Goal: Information Seeking & Learning: Learn about a topic

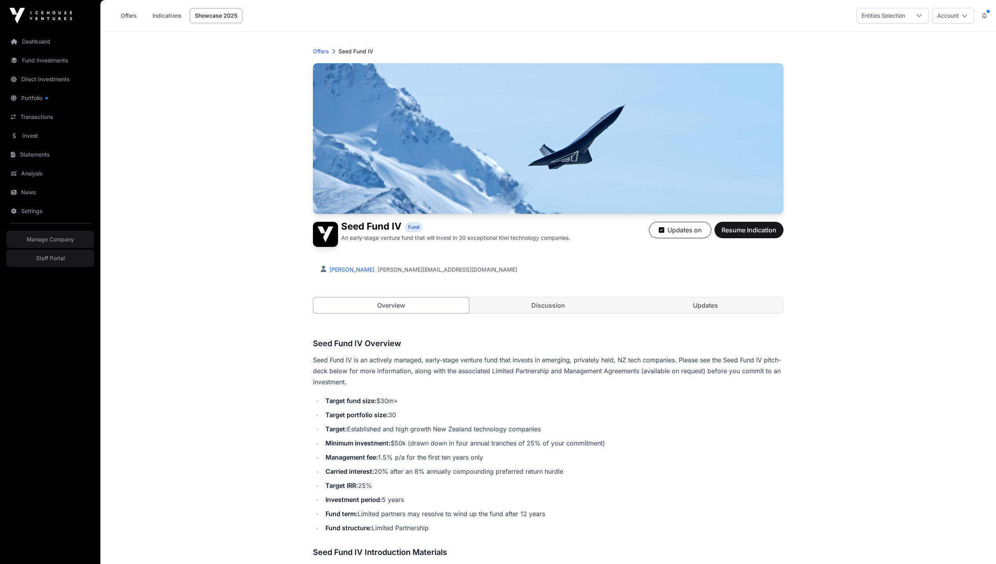
click at [27, 138] on link "Invest" at bounding box center [50, 135] width 88 height 17
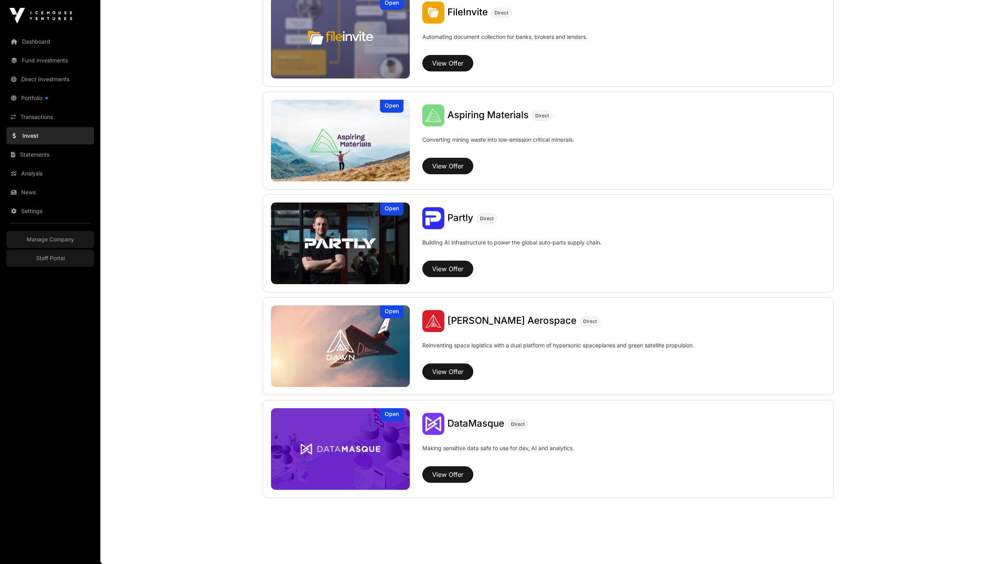
scroll to position [316, 0]
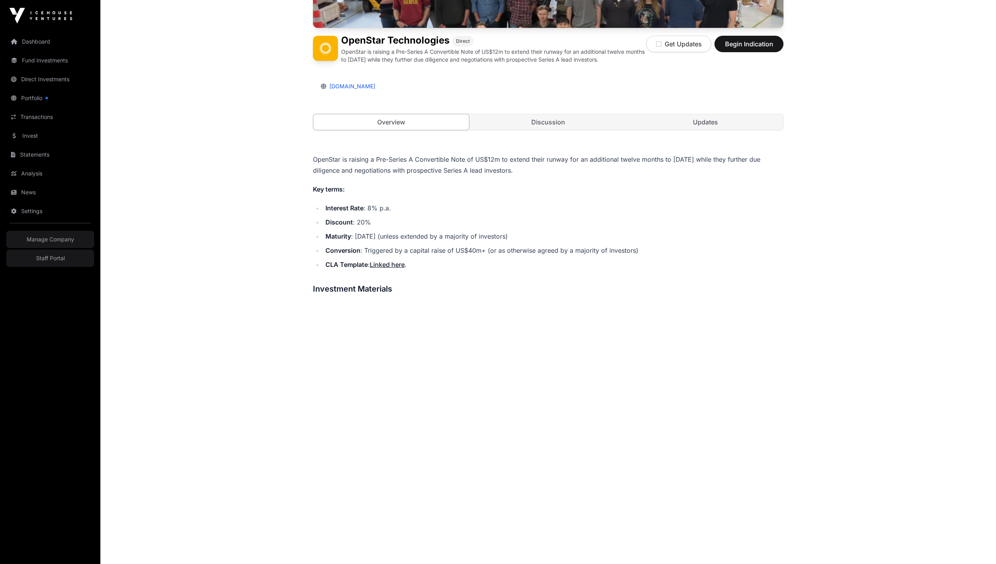
scroll to position [233, 0]
